Goal: Information Seeking & Learning: Learn about a topic

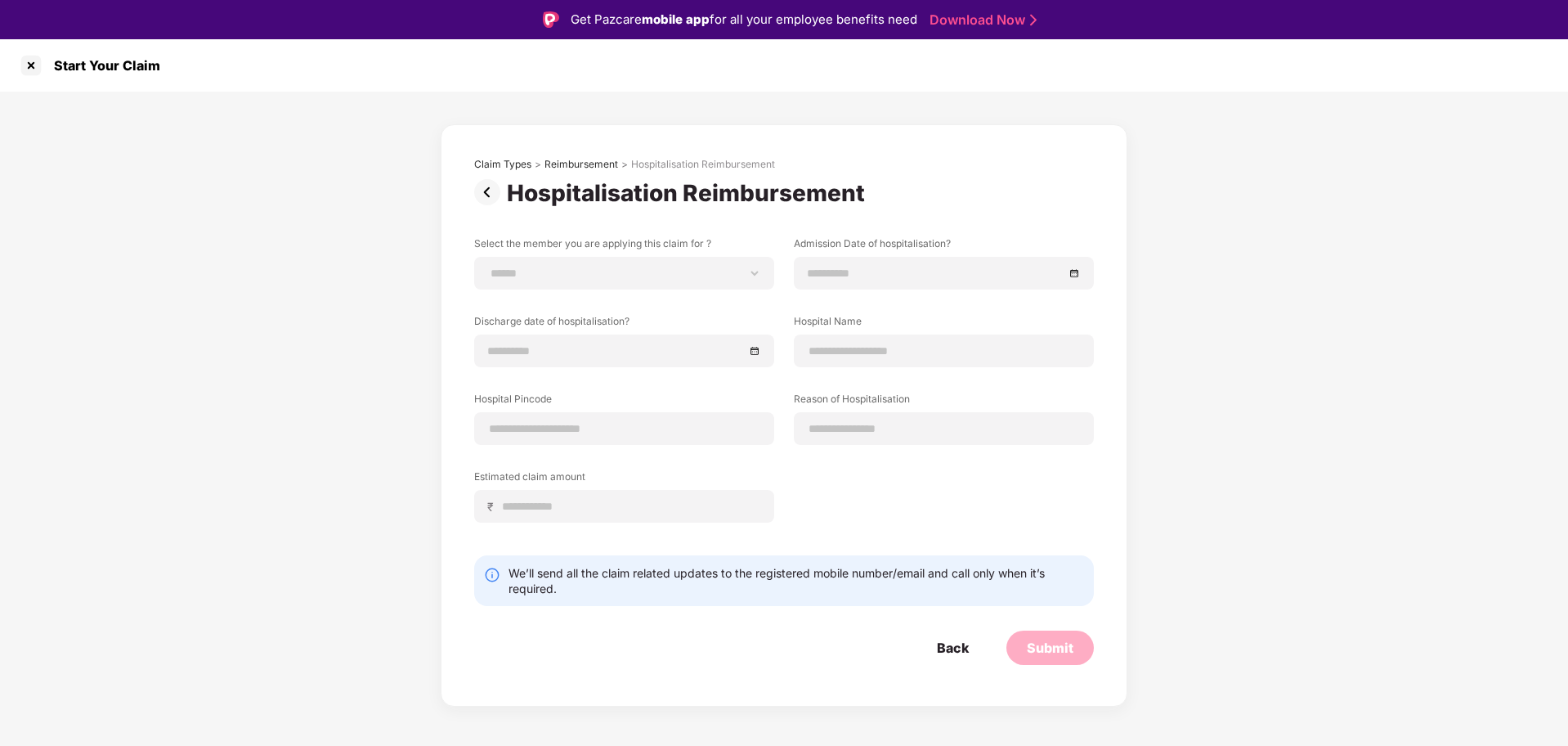
click at [936, 219] on div "**********" at bounding box center [784, 412] width 620 height 508
click at [29, 69] on div at bounding box center [31, 65] width 26 height 26
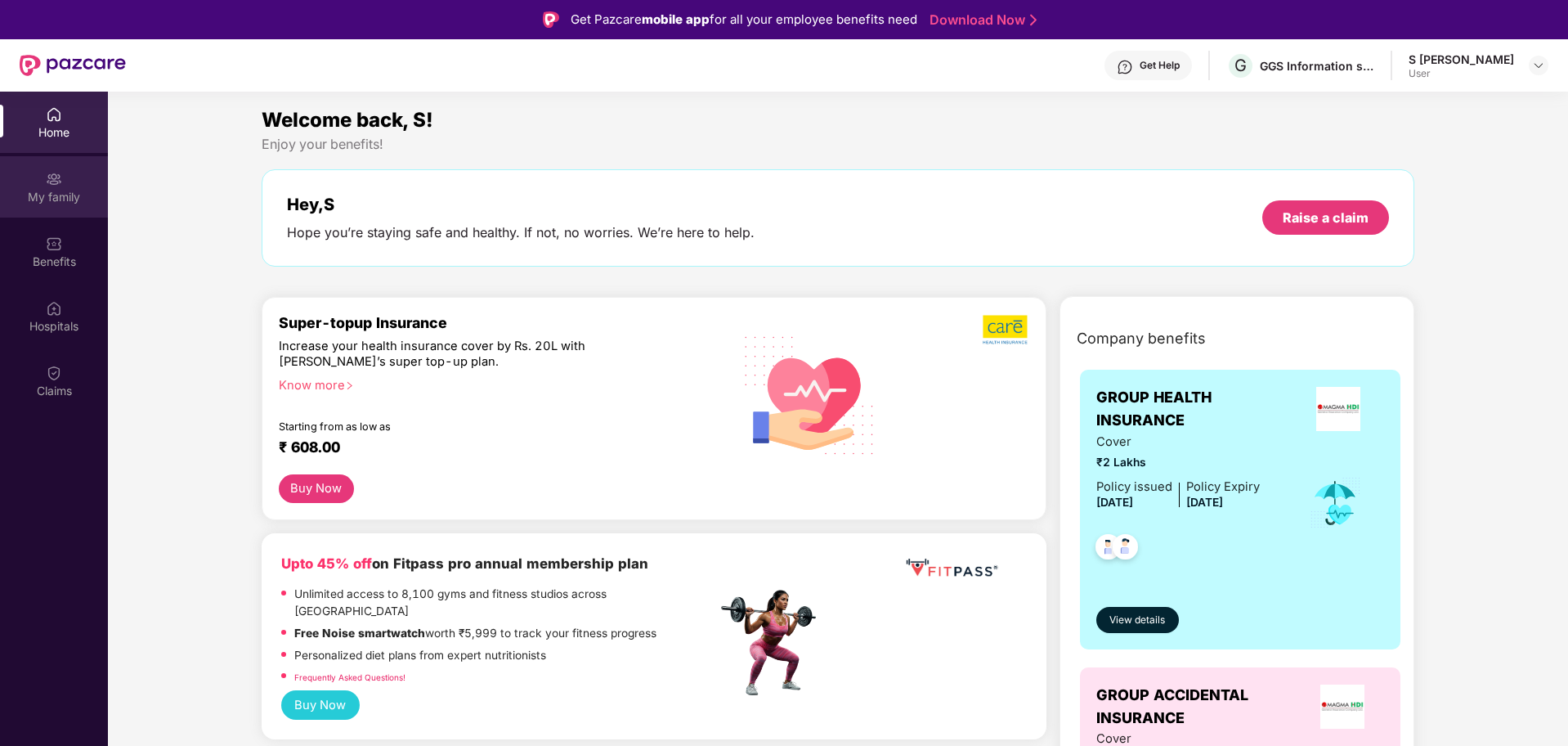
click at [47, 196] on div "My family" at bounding box center [54, 197] width 108 height 16
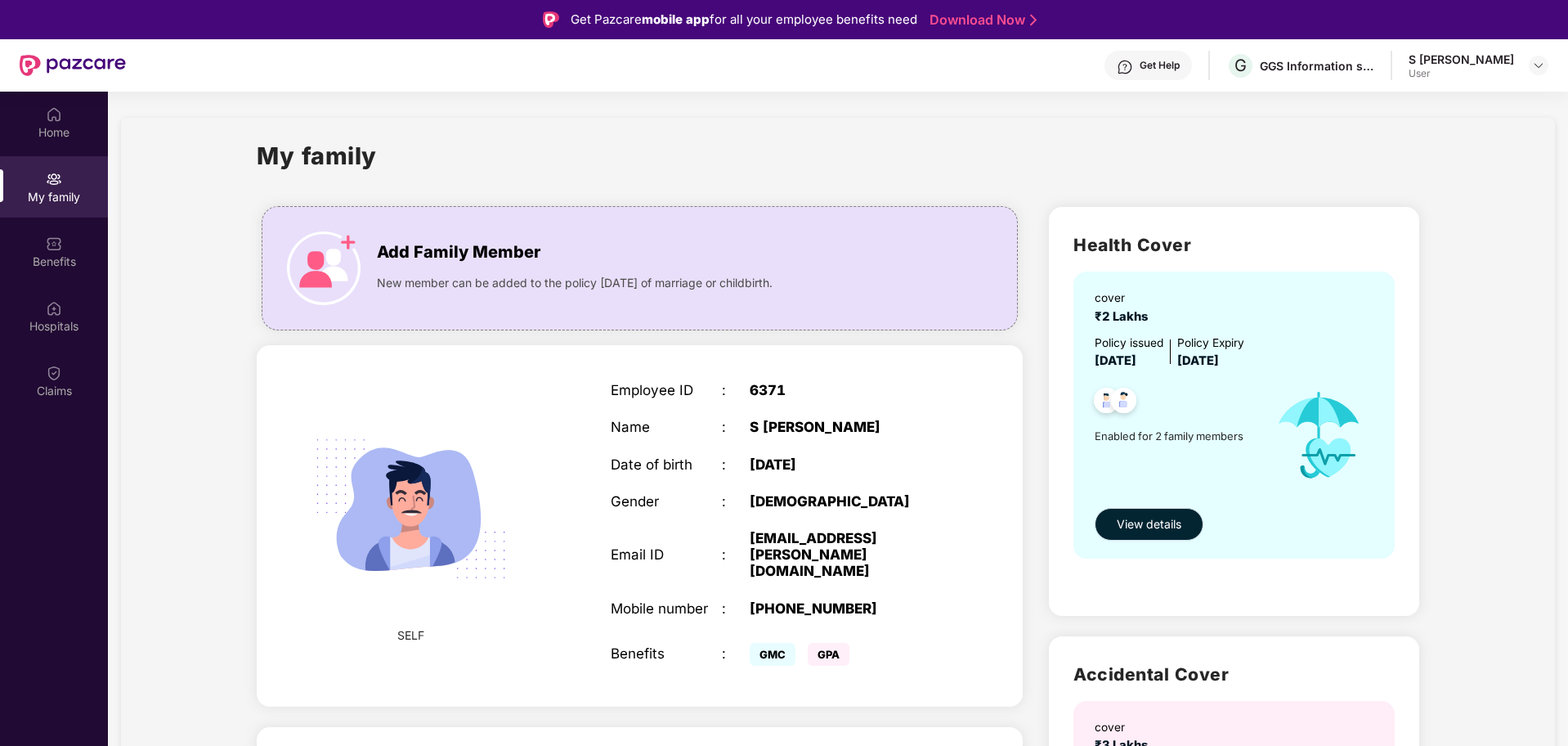
click at [1173, 520] on span "View details" at bounding box center [1150, 524] width 65 height 18
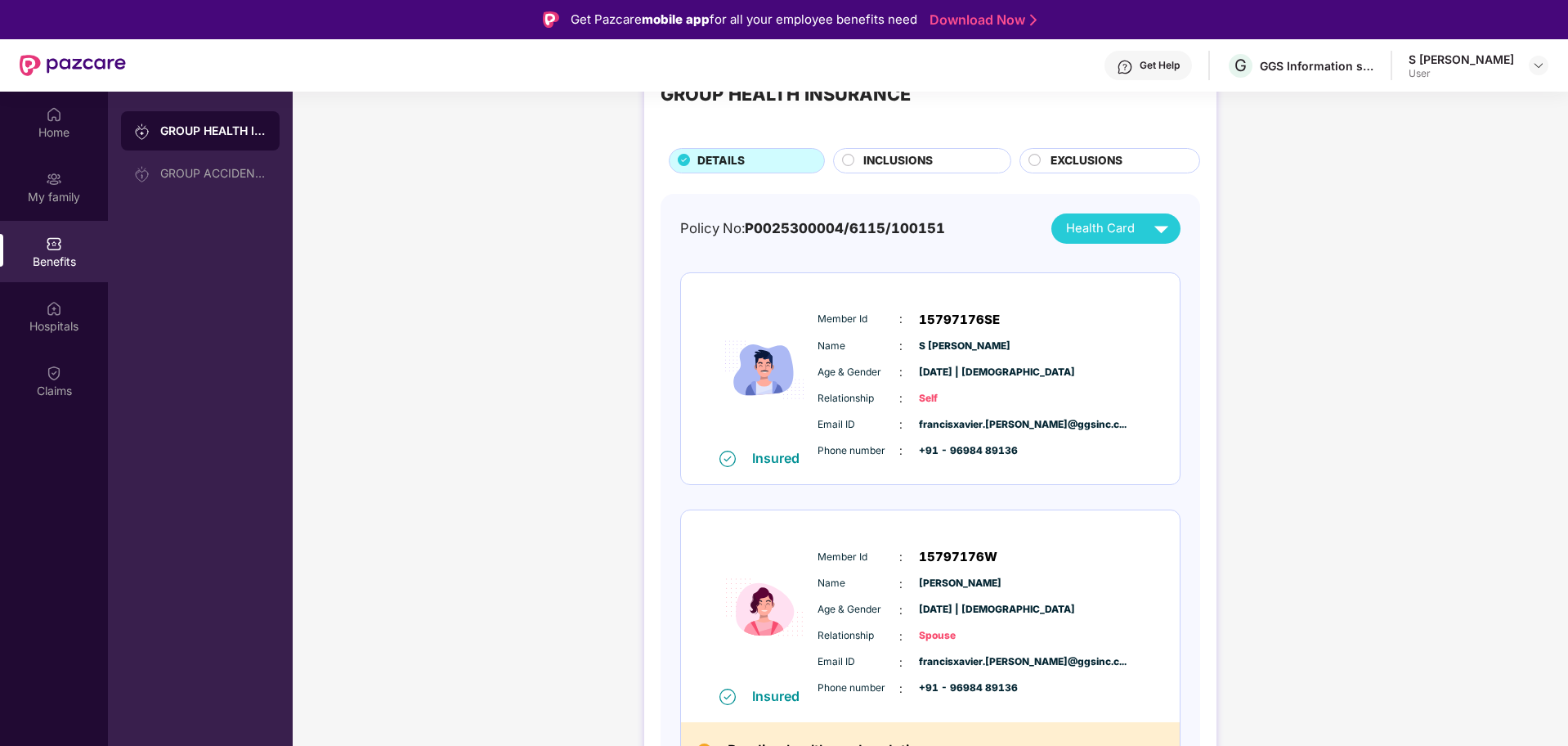
scroll to position [99, 0]
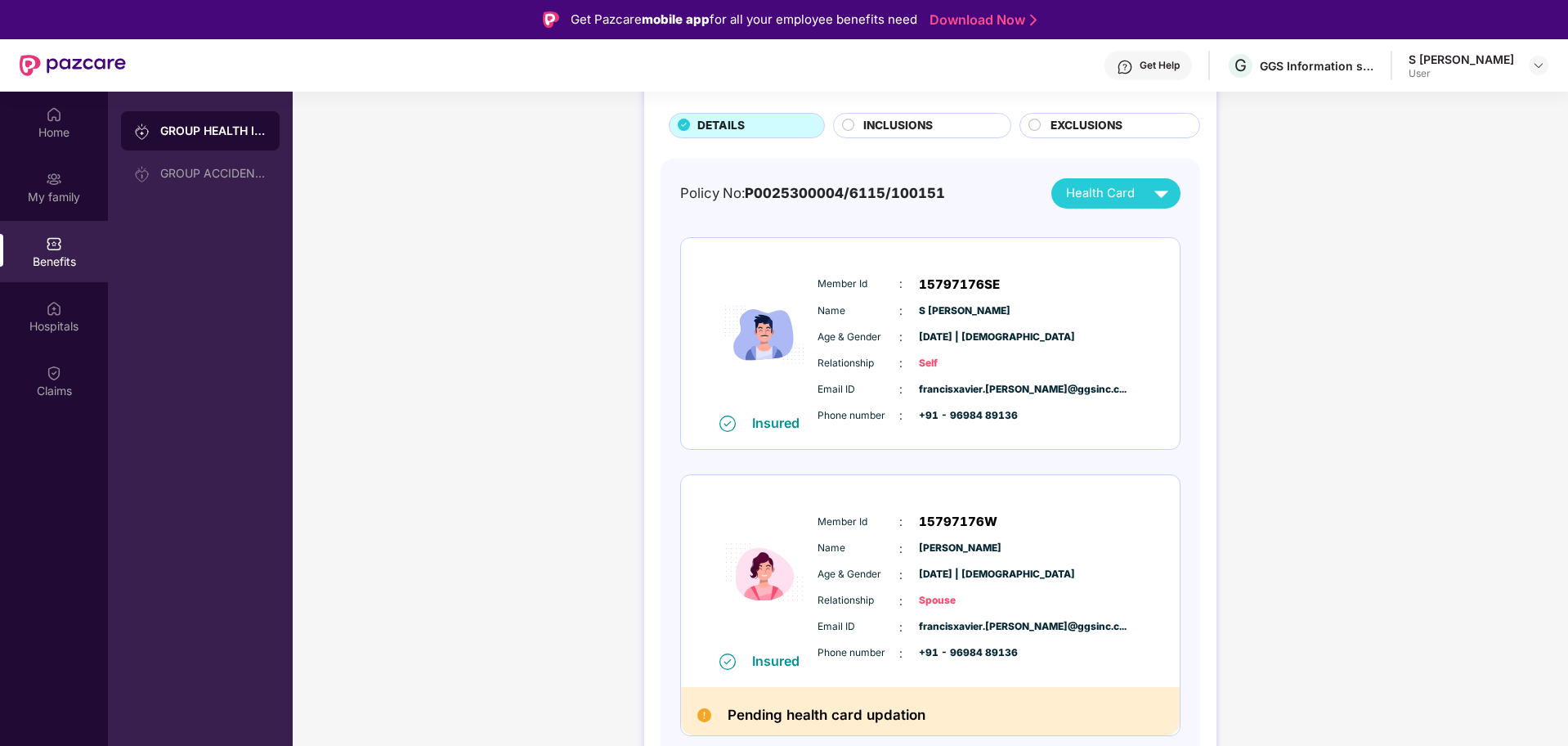
click at [1154, 201] on img at bounding box center [1161, 194] width 29 height 29
click at [1116, 177] on div "Policy No: P0025300004/6115/100151 Health Card Insured Member Id : 15797176SE N…" at bounding box center [930, 478] width 540 height 638
click at [1540, 71] on img at bounding box center [1538, 65] width 13 height 13
click at [1414, 301] on div "GROUP HEALTH INSURANCE DETAILS INCLUSIONS EXCLUSIONS Policy No: P0025300004/611…" at bounding box center [930, 419] width 1275 height 837
